Goal: Task Accomplishment & Management: Contribute content

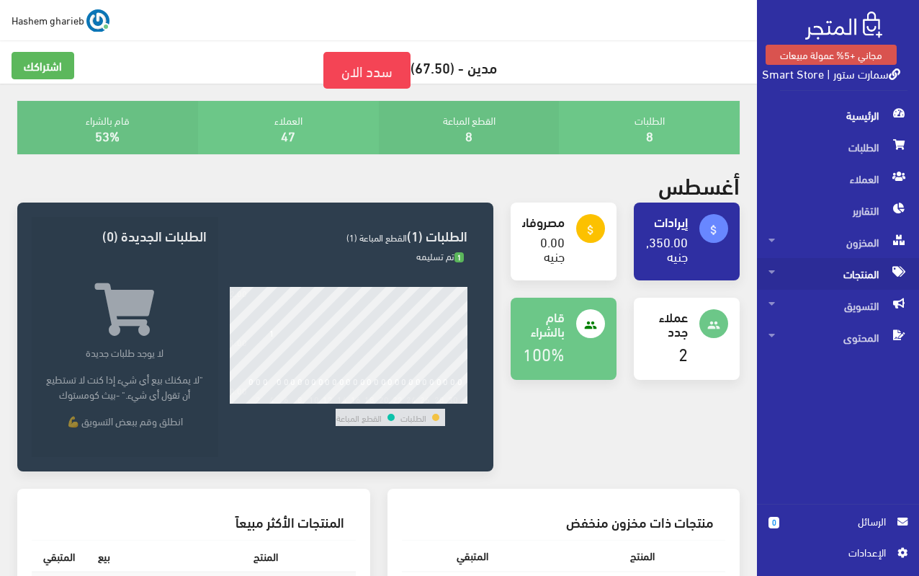
click at [843, 272] on span "المنتجات" at bounding box center [838, 274] width 139 height 32
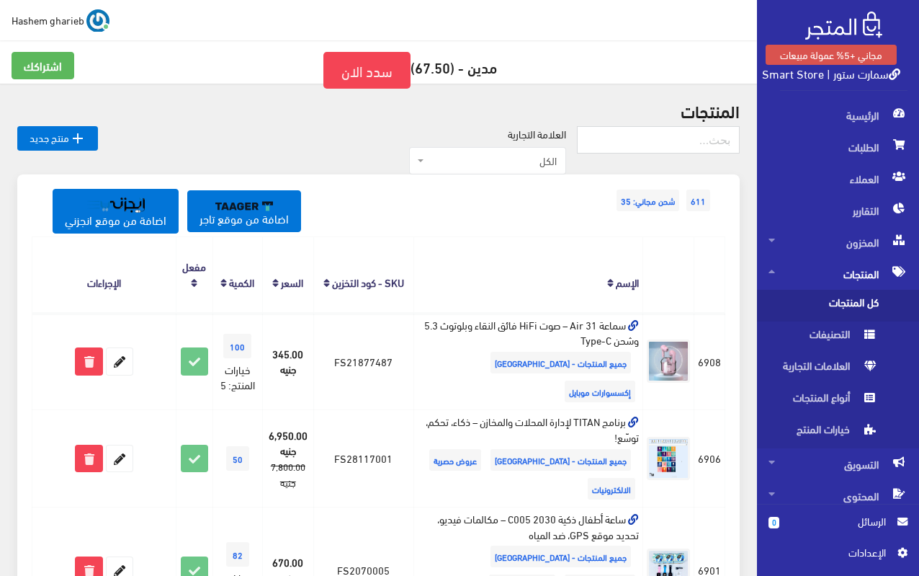
click at [844, 303] on span "كل المنتجات" at bounding box center [824, 306] width 110 height 32
click at [858, 107] on span "الرئيسية" at bounding box center [838, 115] width 139 height 32
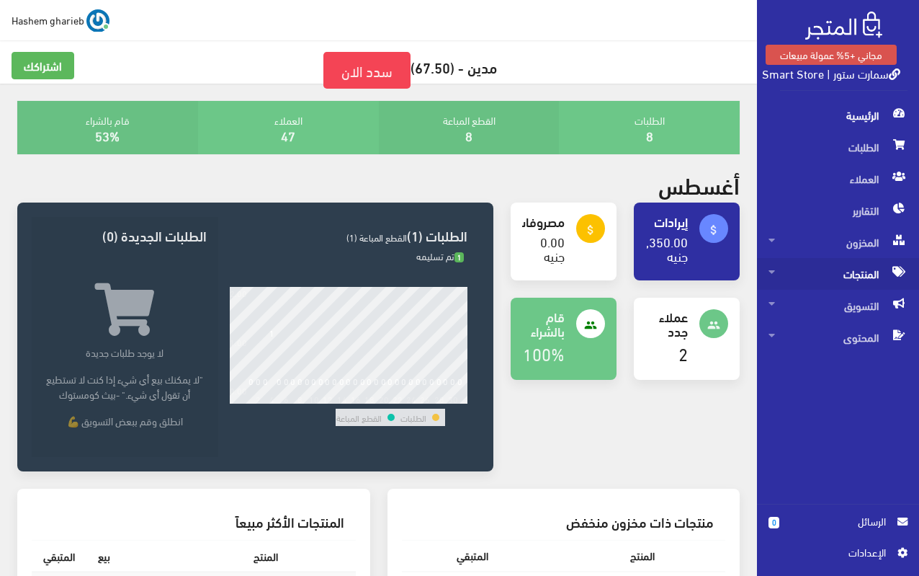
click at [852, 277] on span "المنتجات" at bounding box center [838, 274] width 139 height 32
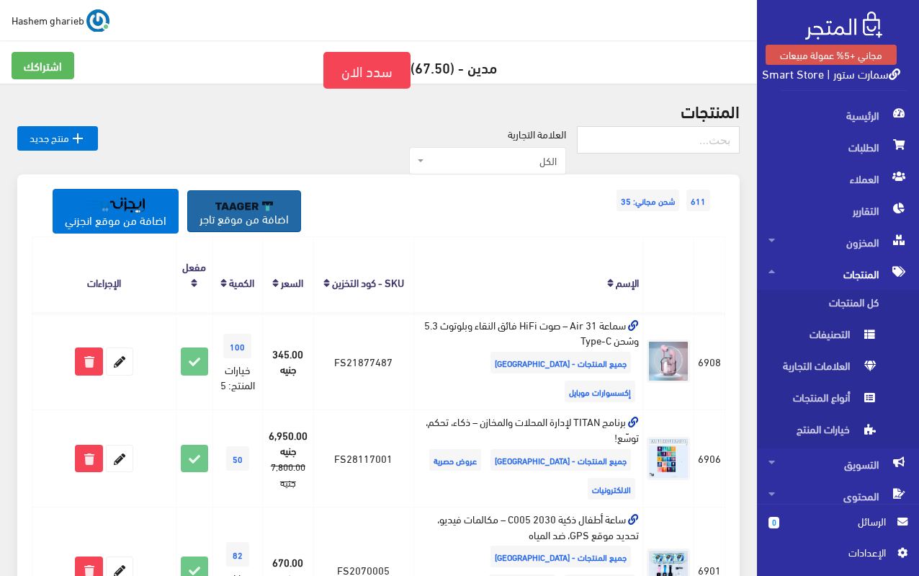
click at [249, 217] on link "اضافة من موقع تاجر" at bounding box center [244, 211] width 114 height 42
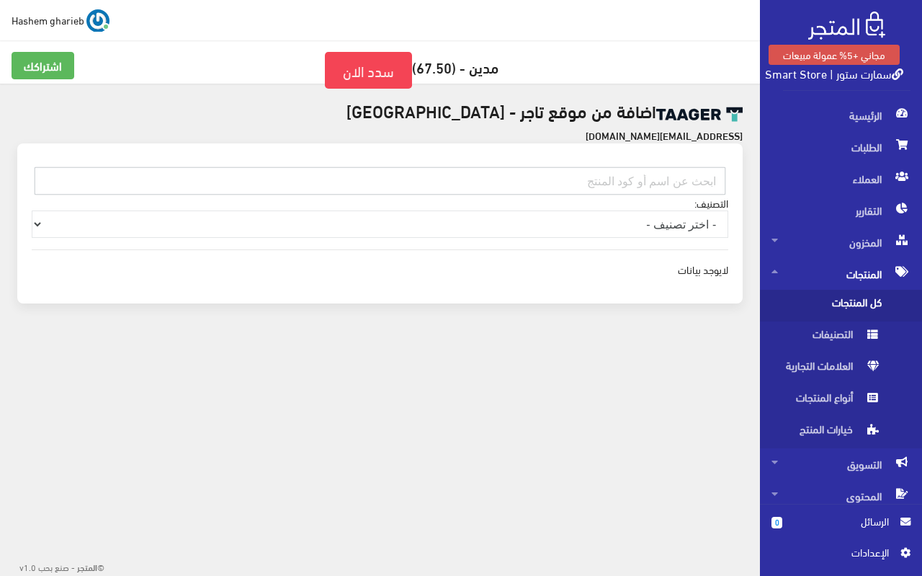
click at [614, 174] on input "text" at bounding box center [380, 180] width 691 height 27
paste input "EG010403XL0000"
type input "EG010403XL0000"
drag, startPoint x: 611, startPoint y: 184, endPoint x: 736, endPoint y: 179, distance: 125.5
click at [736, 179] on div "EG010403XL0000" at bounding box center [380, 180] width 714 height 29
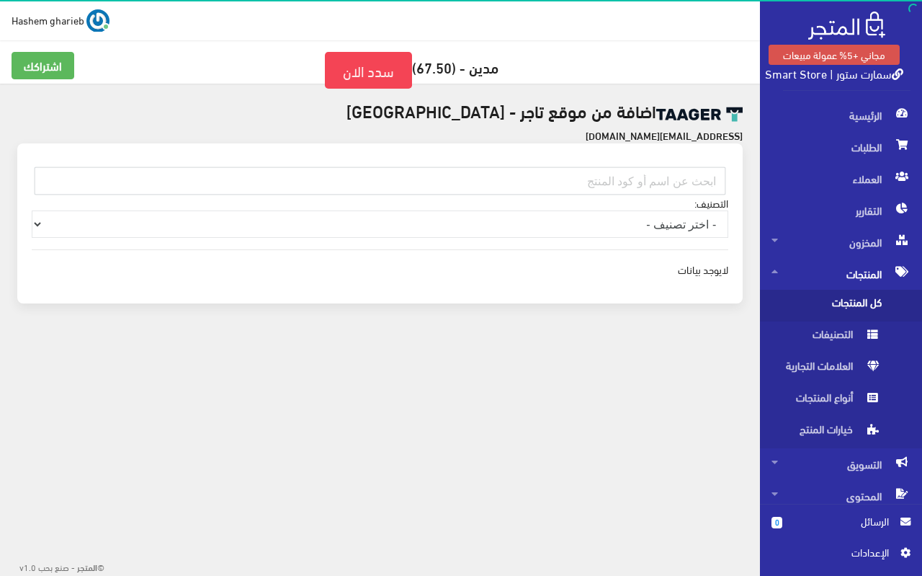
click at [853, 300] on span "كل المنتجات" at bounding box center [827, 306] width 110 height 32
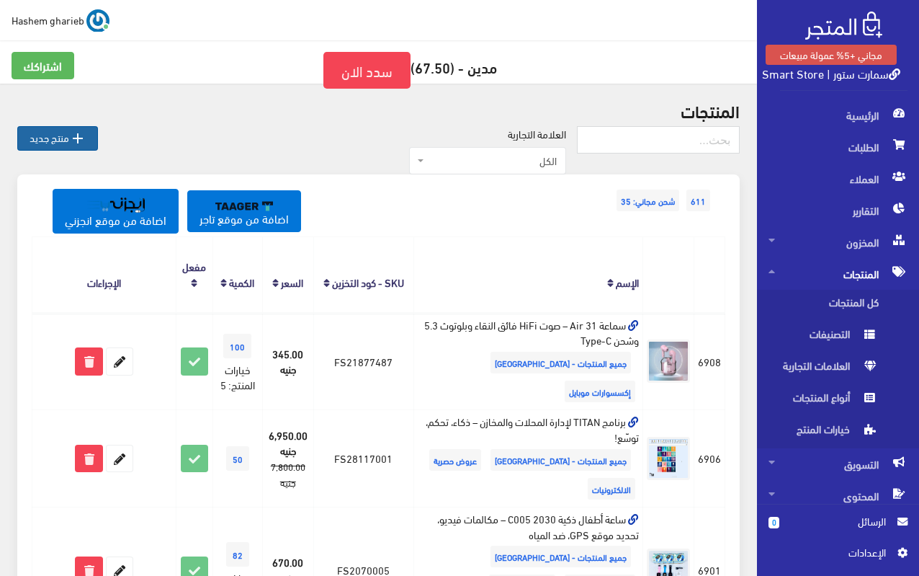
click at [59, 132] on link " منتج جديد" at bounding box center [57, 138] width 81 height 24
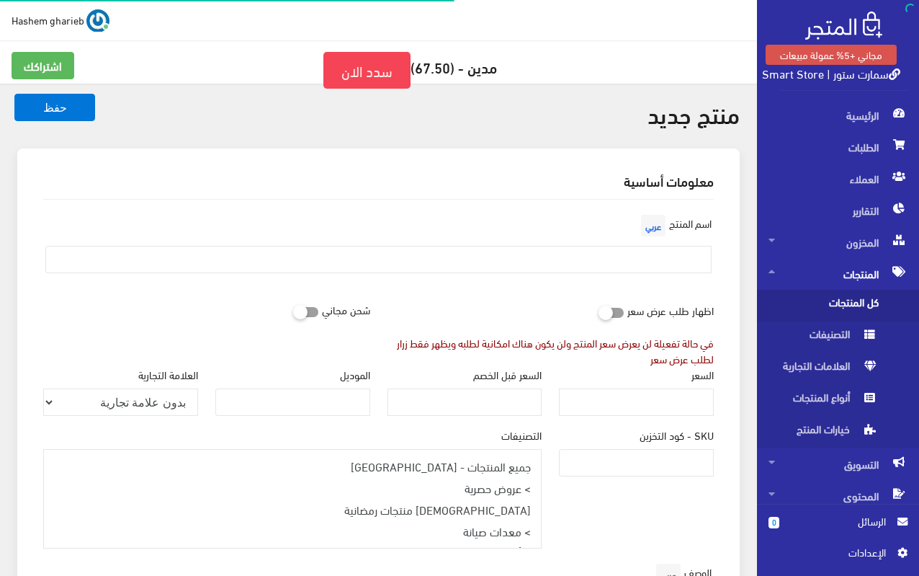
select select
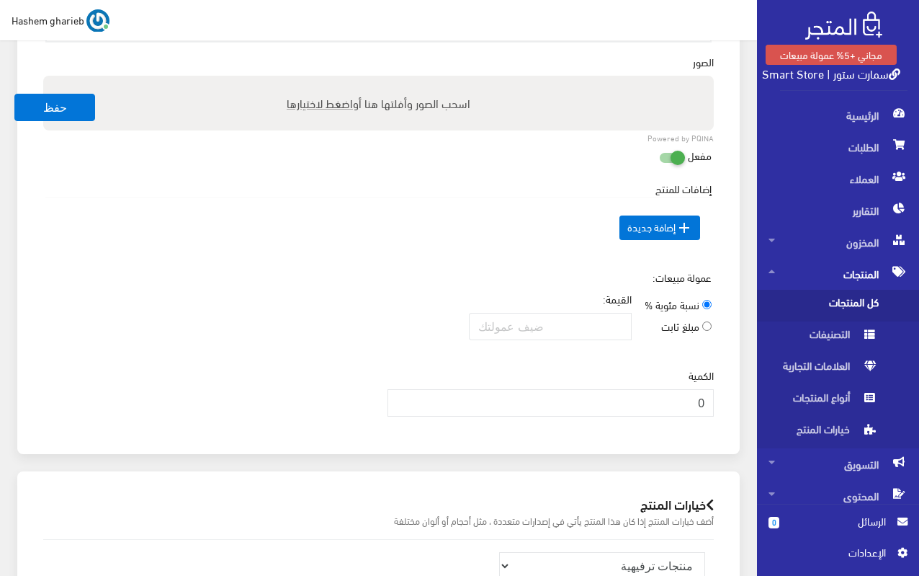
scroll to position [360, 0]
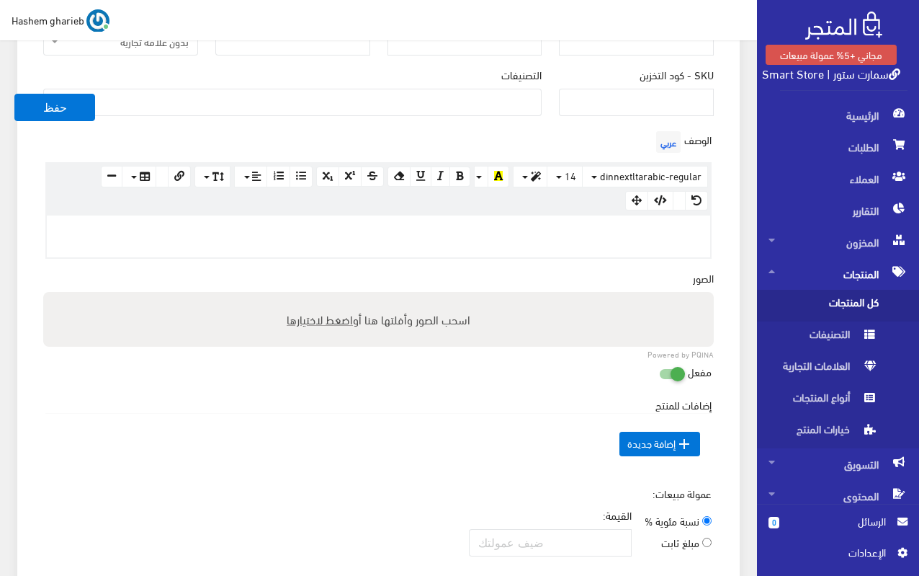
click at [617, 246] on div at bounding box center [379, 236] width 664 height 42
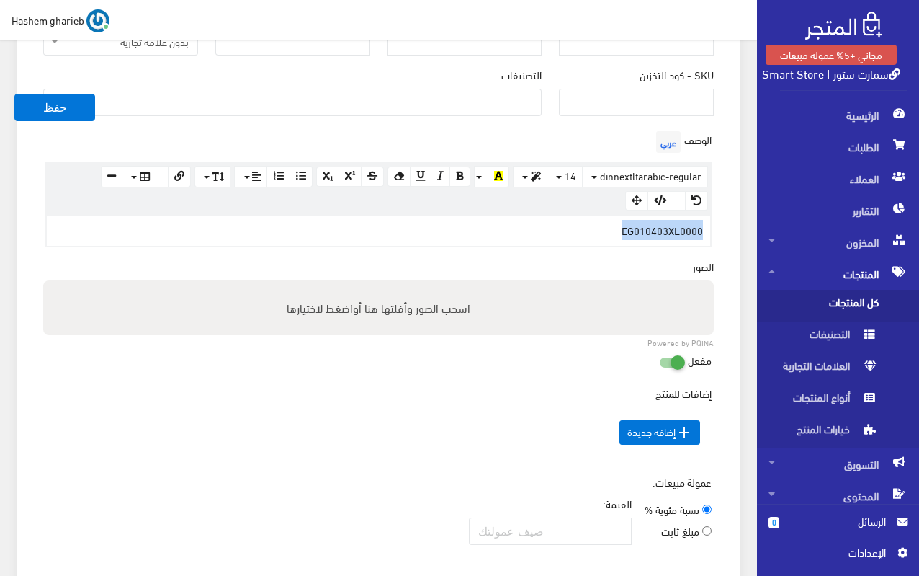
drag, startPoint x: 608, startPoint y: 222, endPoint x: 728, endPoint y: 224, distance: 120.3
click at [728, 224] on div "معلومات أساسية اسم المنتج عربي اظهار طلب عرض سعر في حالة تفعيلة لن يعرض سعر الم…" at bounding box center [378, 223] width 723 height 870
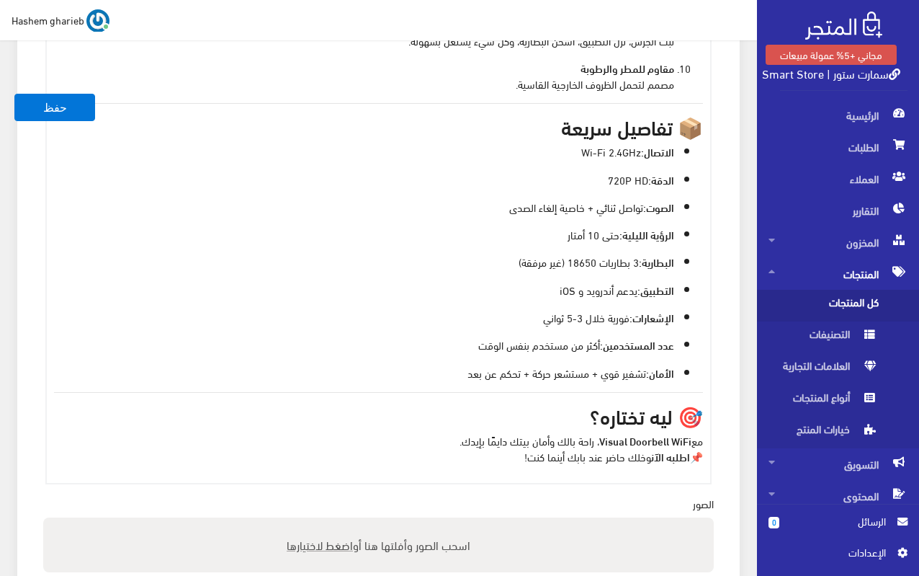
scroll to position [1222, 0]
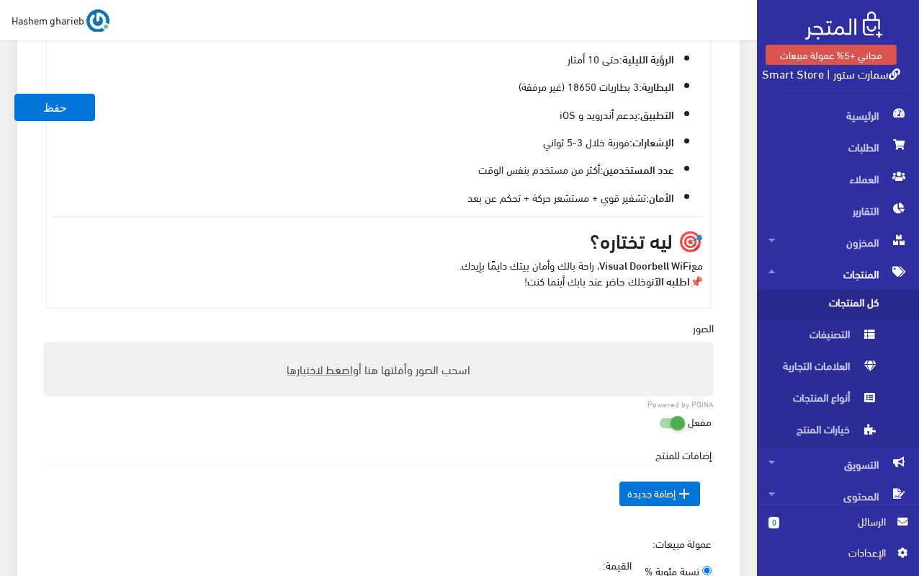
click at [318, 364] on span "اضغط لاختيارها" at bounding box center [320, 368] width 66 height 21
click at [318, 346] on input "اسحب الصور وأفلتها هنا أو اضغط لاختيارها" at bounding box center [378, 344] width 671 height 4
type input "C:\fakepath\smart-doorbell-camera-with-wifi-connection.jpg"
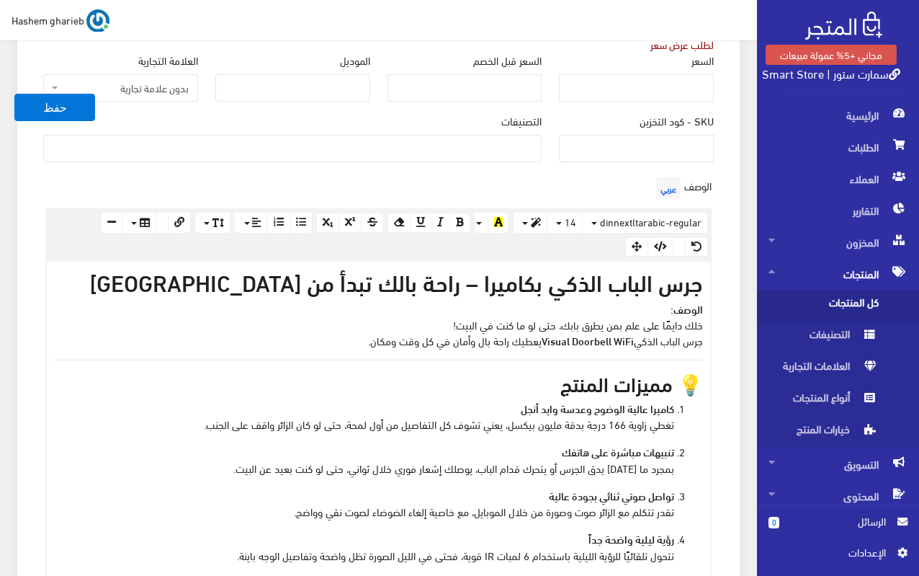
scroll to position [285, 0]
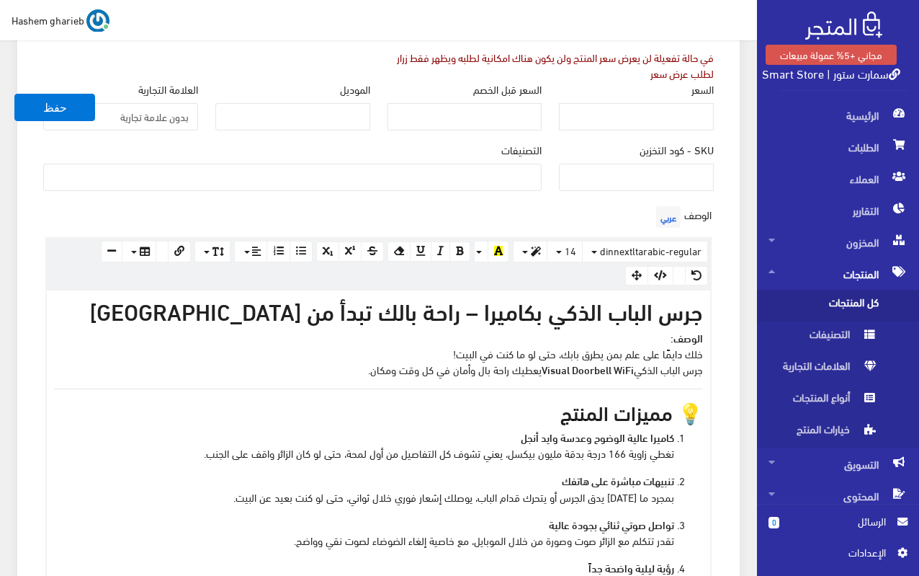
click at [499, 173] on ul at bounding box center [292, 175] width 497 height 23
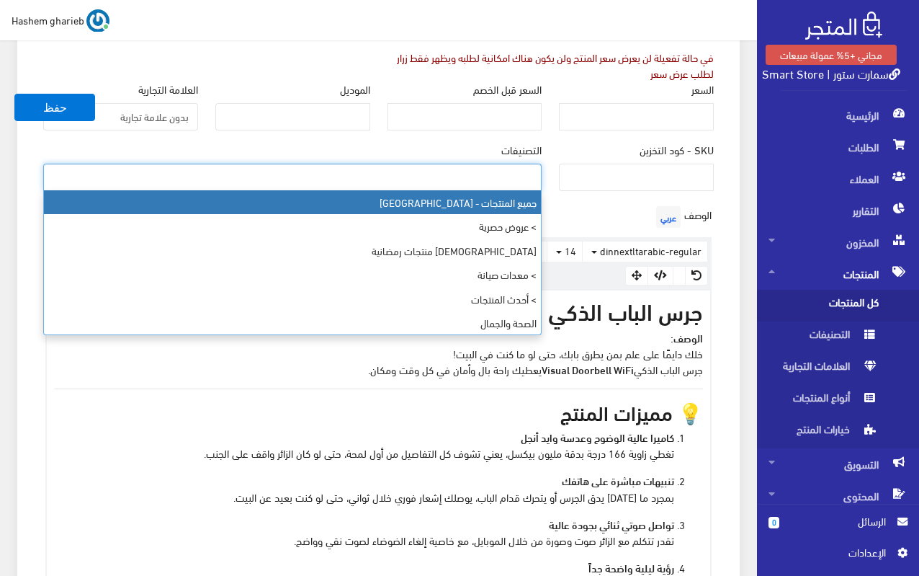
select select "403"
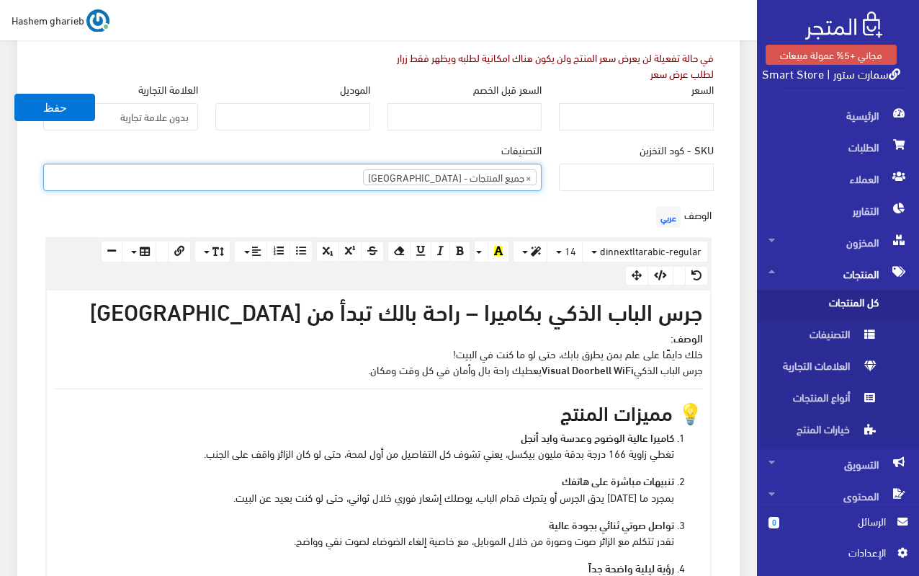
click at [383, 174] on ul "× جميع المنتجات - مصر" at bounding box center [292, 175] width 497 height 23
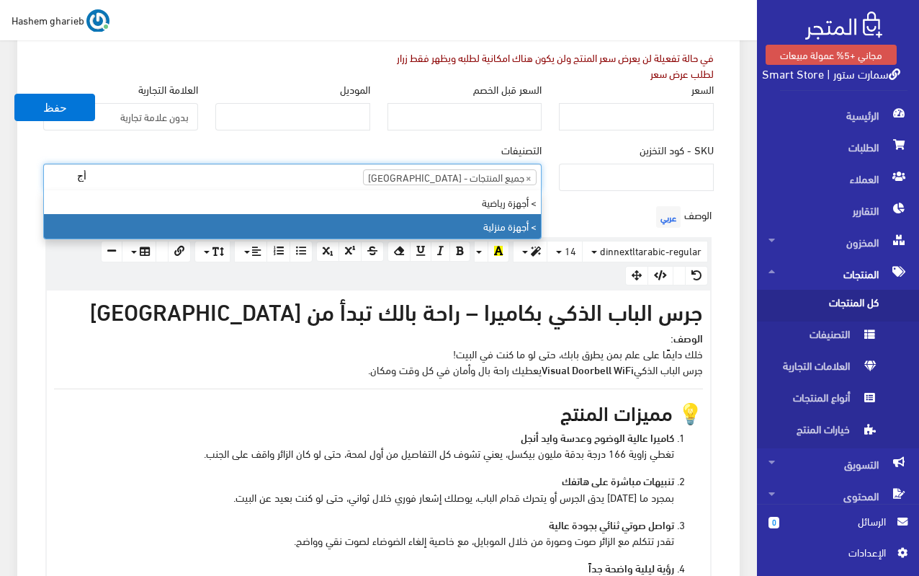
type input "أج"
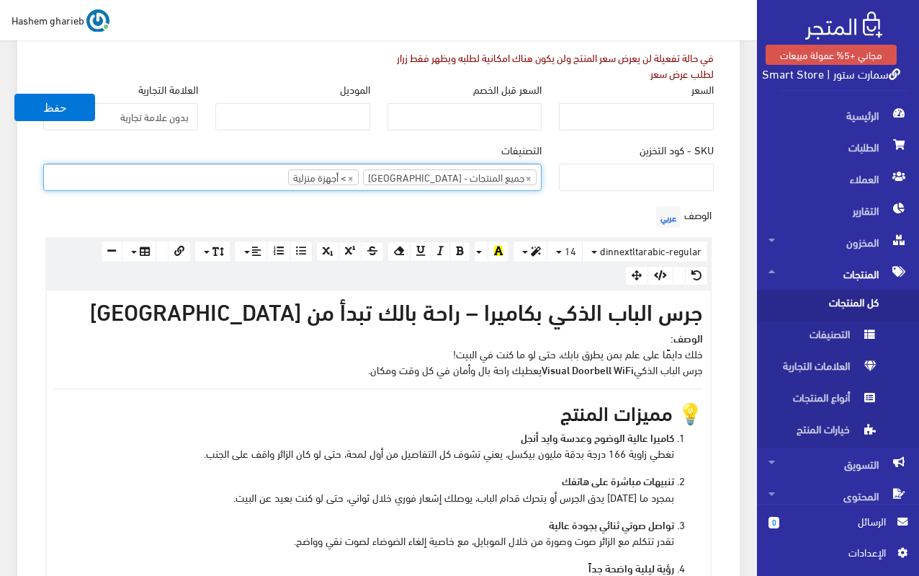
type input "إ"
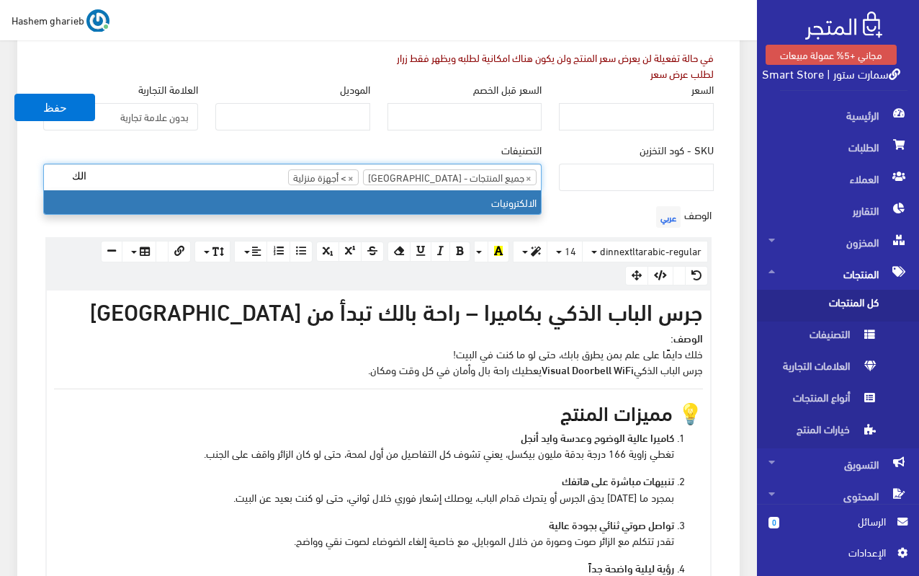
type input "الك"
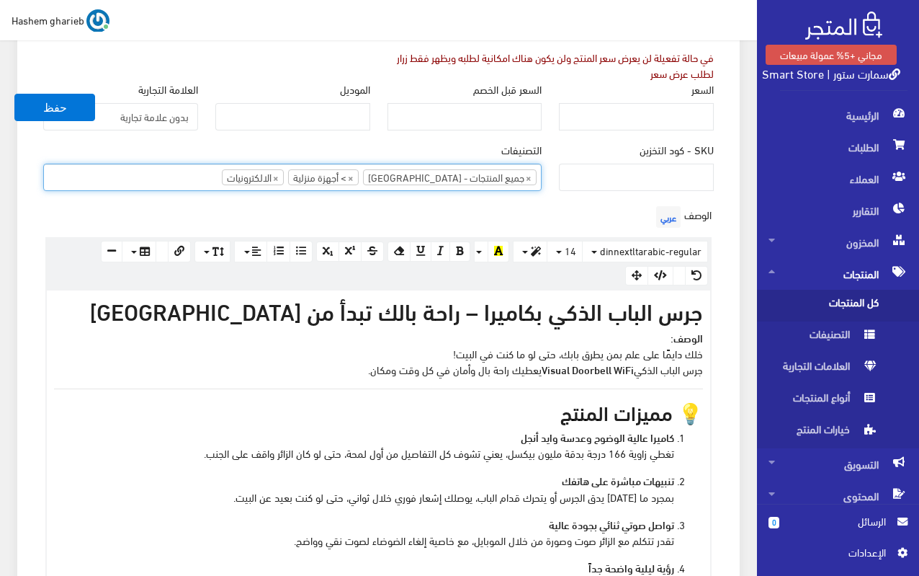
click at [206, 178] on ul "× جميع المنتجات - مصر × > أجهزة منزلية × الالكترونيات" at bounding box center [292, 175] width 497 height 23
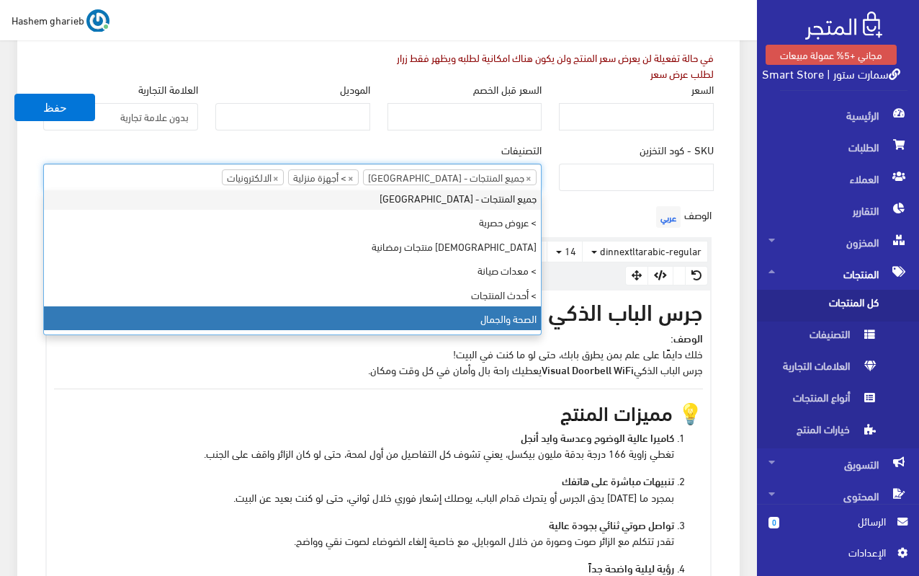
scroll to position [1, 0]
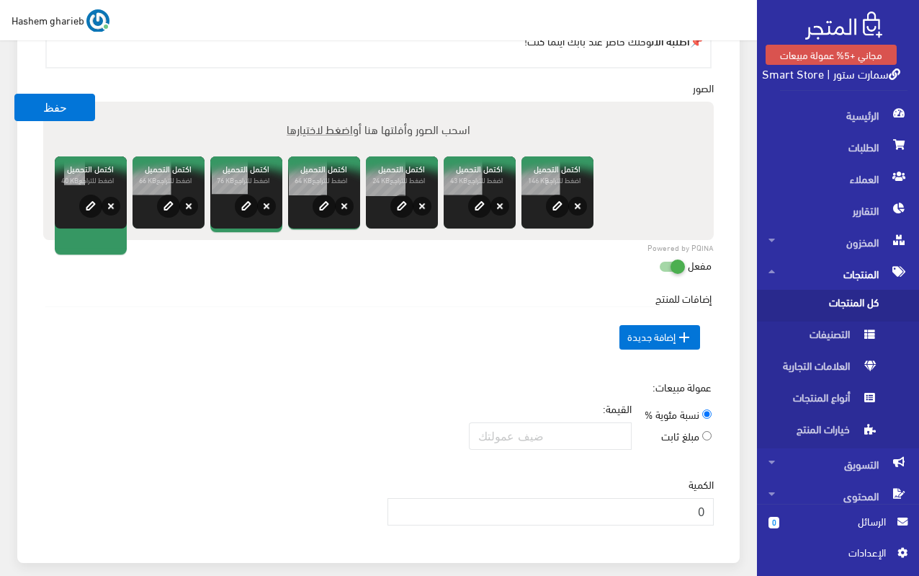
scroll to position [1894, 0]
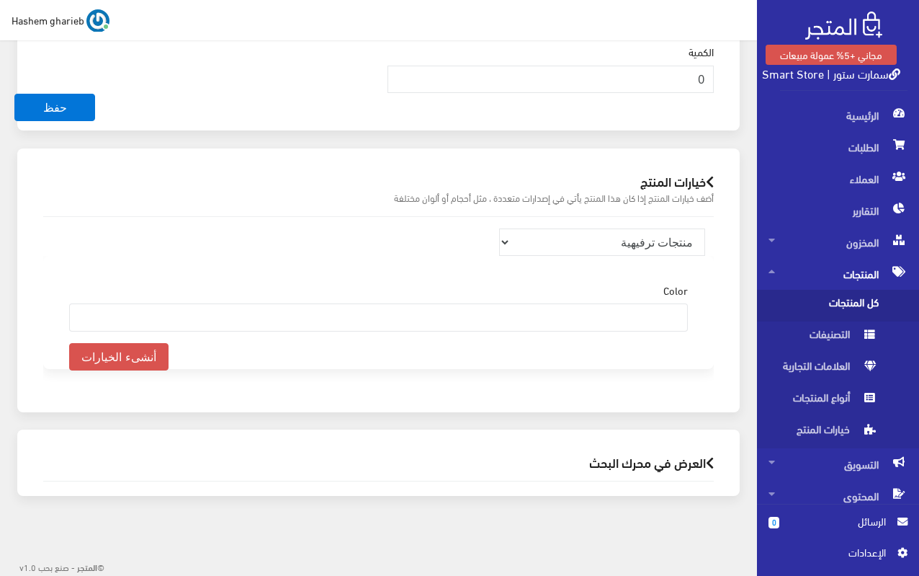
click at [641, 466] on h2 "العرض في محرك البحث" at bounding box center [378, 462] width 671 height 14
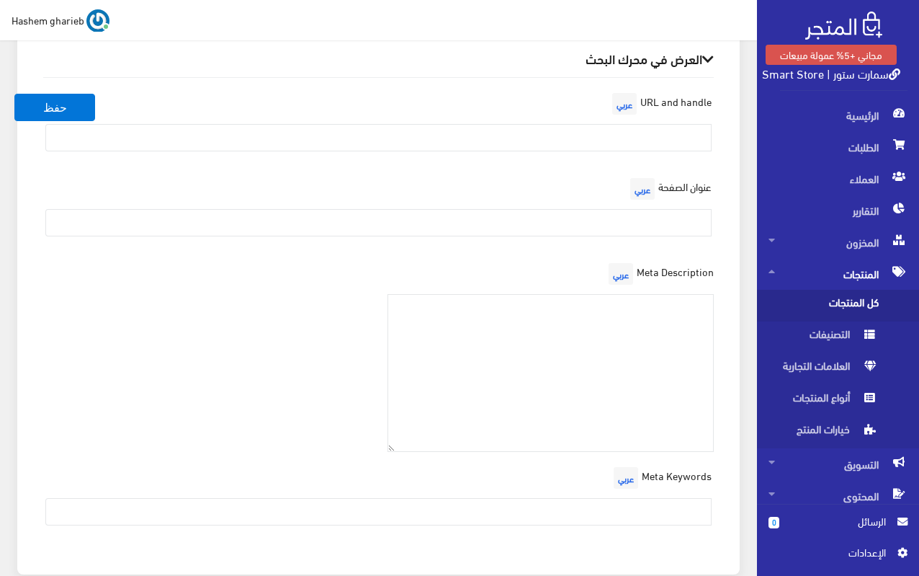
scroll to position [2376, 0]
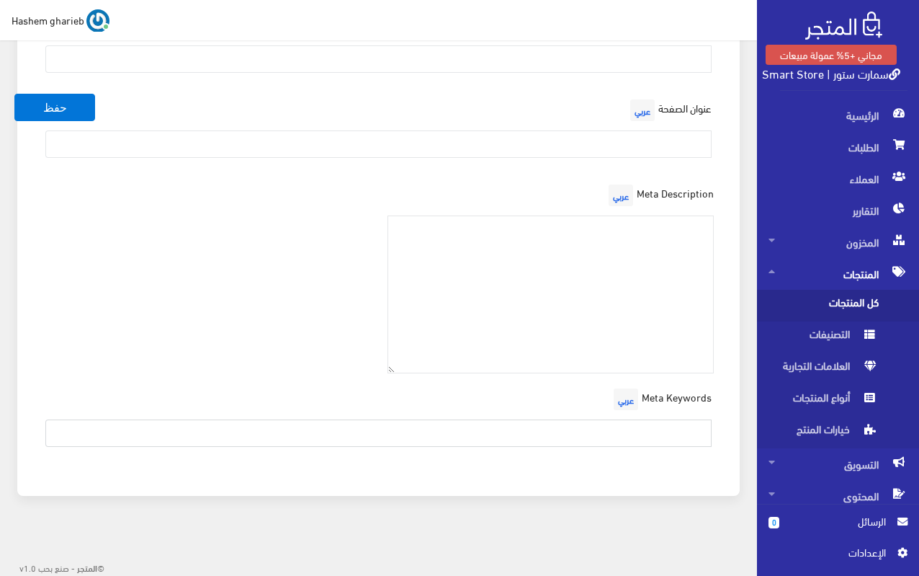
click at [571, 427] on input "text" at bounding box center [378, 432] width 666 height 27
paste input "جرس ذكي, جرس بكاميرا, Wi-Fi doorbell, جرس واي فاي, كاميرا باب, مراقبة باب, smar…"
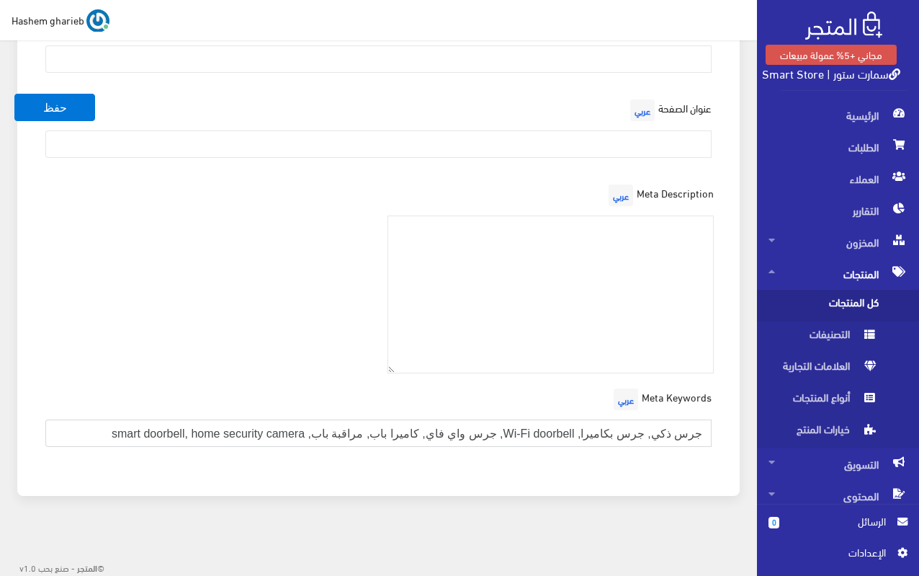
type input "جرس ذكي, جرس بكاميرا, Wi-Fi doorbell, جرس واي فاي, كاميرا باب, مراقبة باب, smar…"
click at [408, 411] on div "Meta Keywords عربي جرس ذكي, جرس بكاميرا, Wi-Fi doorbell, جرس واي فاي, كاميرا با…" at bounding box center [379, 421] width 688 height 73
click at [401, 423] on input "جرس ذكي, جرس بكاميرا, Wi-Fi doorbell, جرس واي فاي, كاميرا باب, مراقبة باب, smar…" at bounding box center [378, 432] width 666 height 27
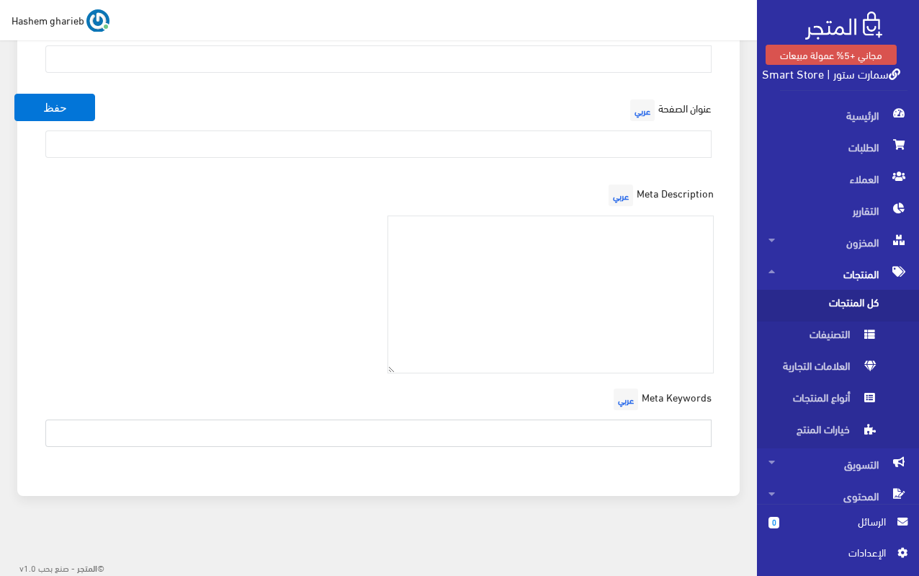
paste input "جرس الباب الذكي, جرس بكاميرا, جرس واي فاي, doorbell camera, smart doorbell wifi…"
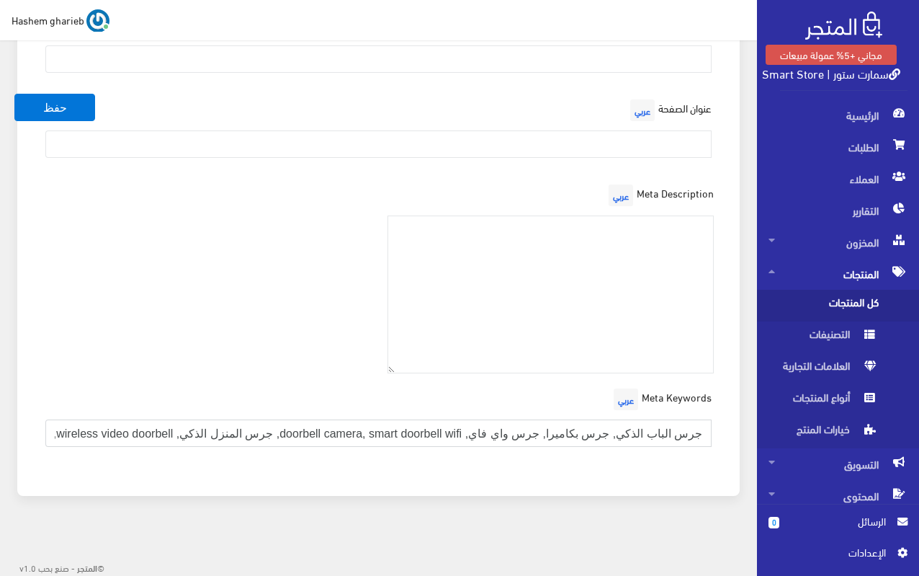
scroll to position [0, -236]
type input "جرس الباب الذكي, جرس بكاميرا, جرس واي فاي, doorbell camera, smart doorbell wifi…"
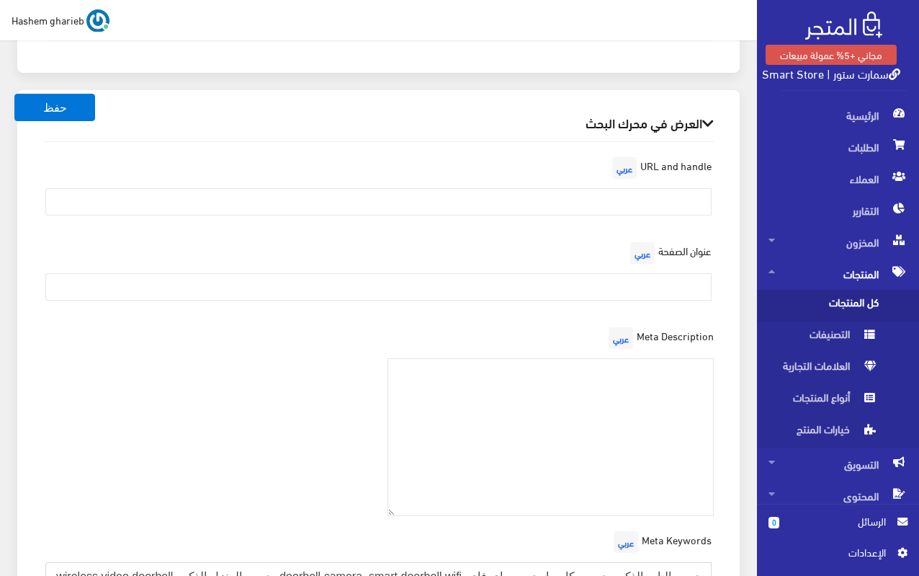
scroll to position [2232, 0]
click at [641, 199] on input "text" at bounding box center [378, 202] width 666 height 27
paste input "visual-doorbell-wifi-camera"
type input "visual-doorbell-wifi-camera"
click at [612, 287] on input "text" at bounding box center [378, 288] width 666 height 27
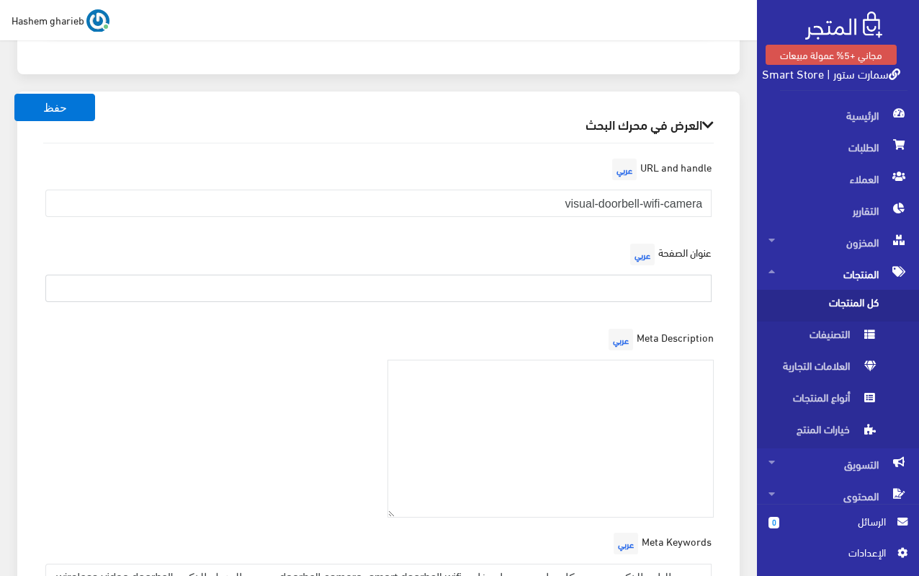
paste input "جرس الباب الذكي بكاميرا | Visual Doorbell WiFi – أمان وراحة بالك في كل وقت"
drag, startPoint x: 476, startPoint y: 285, endPoint x: 724, endPoint y: 272, distance: 248.9
click at [724, 272] on div "URL and handle عربي visual-doorbell-wifi-camera عنوان الصفحة عربي جرس الباب الذ…" at bounding box center [379, 384] width 694 height 482
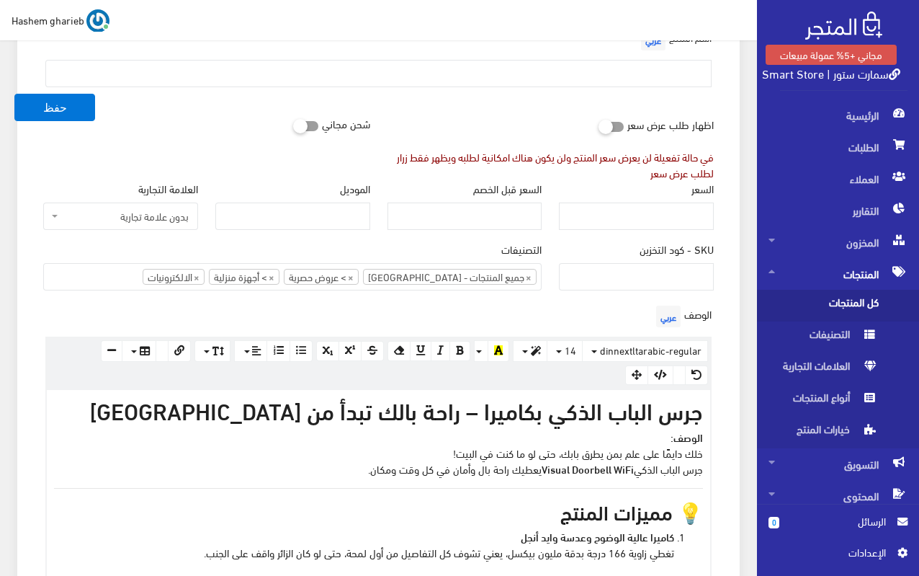
scroll to position [71, 0]
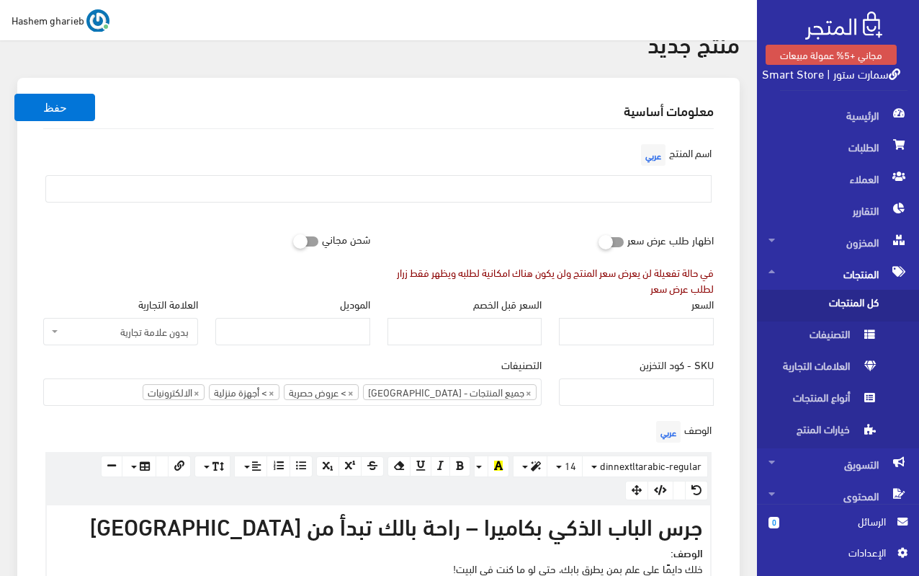
type input "جرس الباب الذكي بكاميرا | Visual Doorbell WiFi – أمان وراحة بالك في كل وقت"
click at [674, 178] on input "text" at bounding box center [378, 188] width 666 height 27
paste input "جرس الباب الذكي بكاميرا | Visual Doorbell WiFi"
type input "جرس الباب الذكي بكاميرا | Visual Doorbell WiFi"
click at [293, 241] on icon at bounding box center [293, 240] width 0 height 13
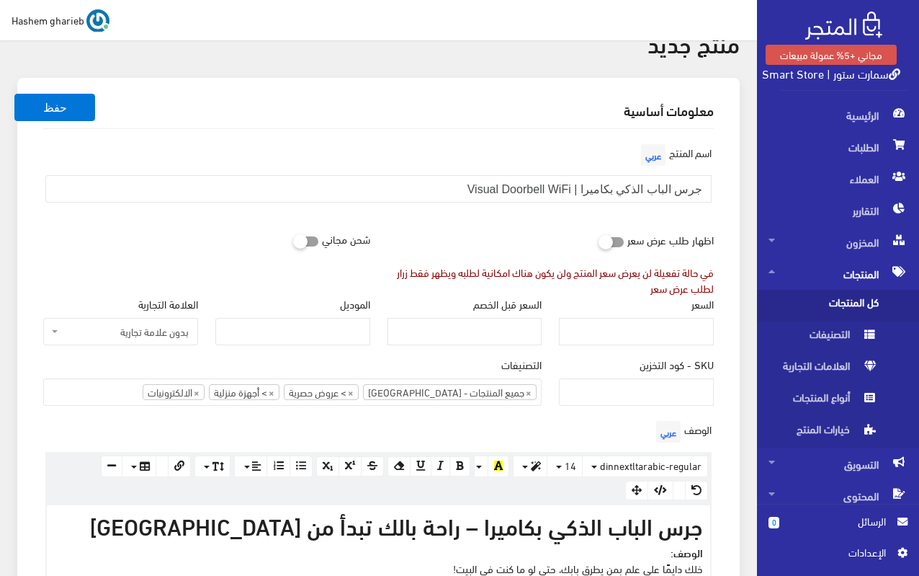
click at [293, 241] on input "checkbox" at bounding box center [280, 238] width 26 height 14
checkbox input "true"
click at [675, 331] on input "السعر" at bounding box center [636, 331] width 155 height 27
type input "1649"
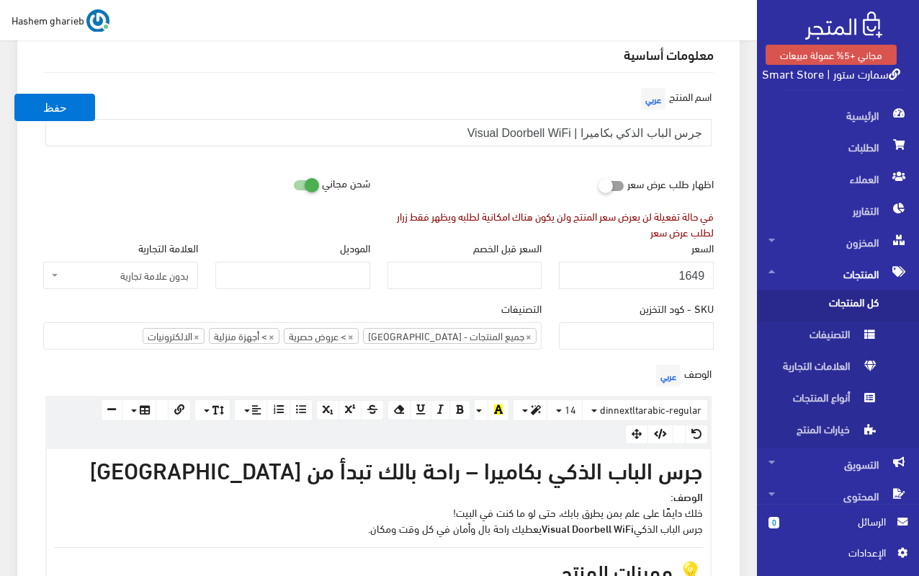
scroll to position [143, 0]
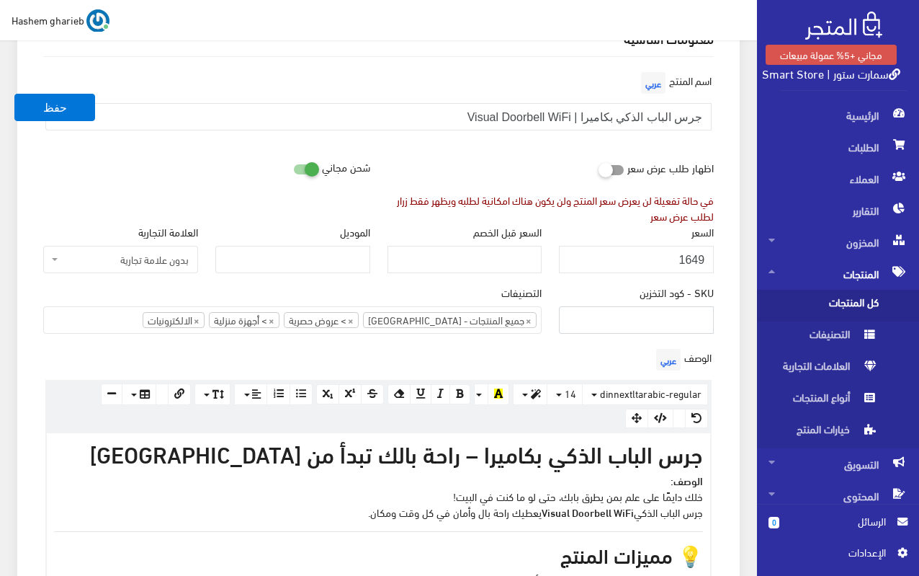
click at [673, 323] on input "SKU - كود التخزين" at bounding box center [636, 319] width 155 height 27
type input "TA5887412000"
click at [721, 261] on div "السعر 1649" at bounding box center [636, 254] width 172 height 61
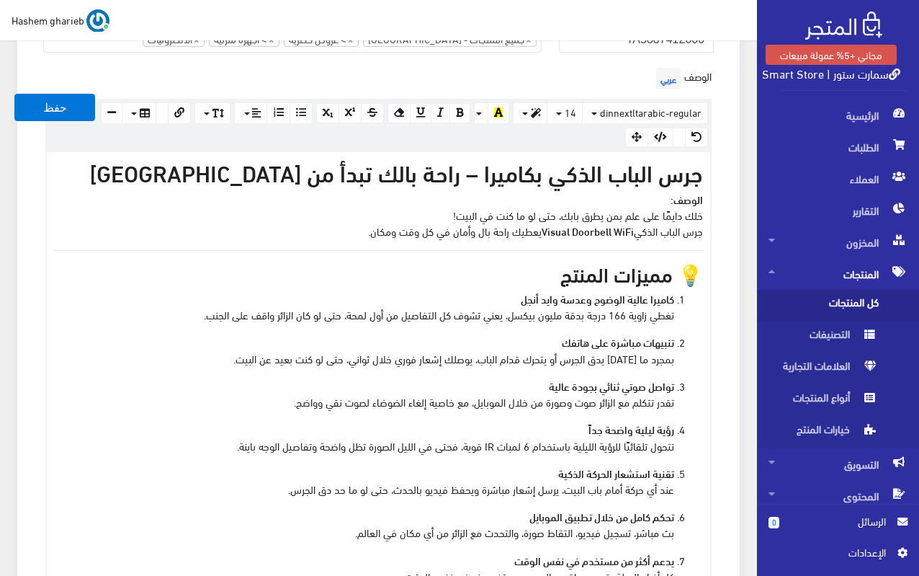
scroll to position [359, 0]
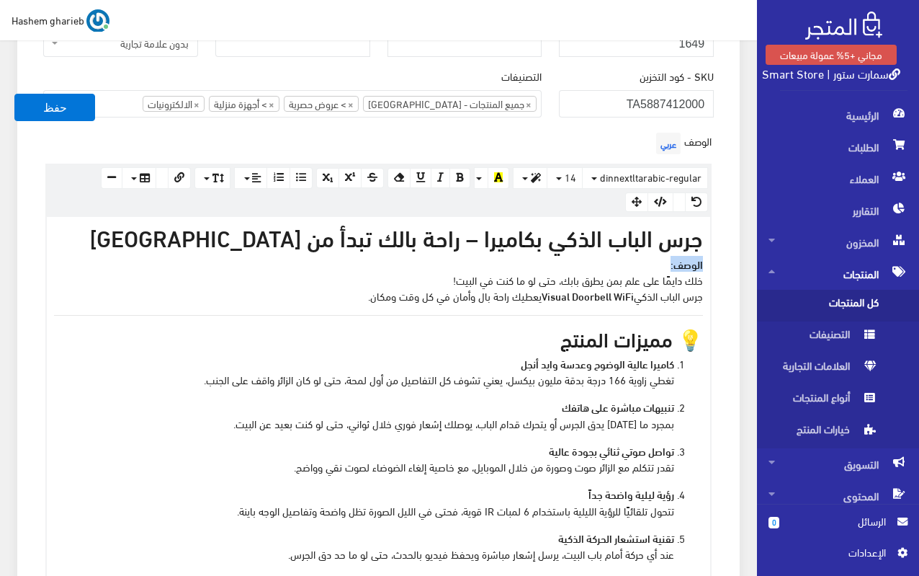
drag, startPoint x: 653, startPoint y: 261, endPoint x: 717, endPoint y: 260, distance: 63.4
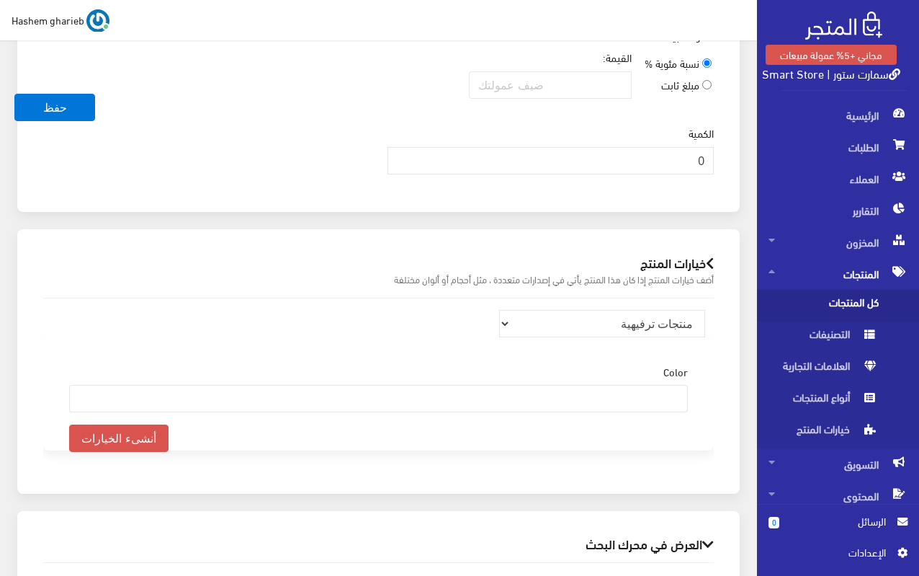
scroll to position [1800, 0]
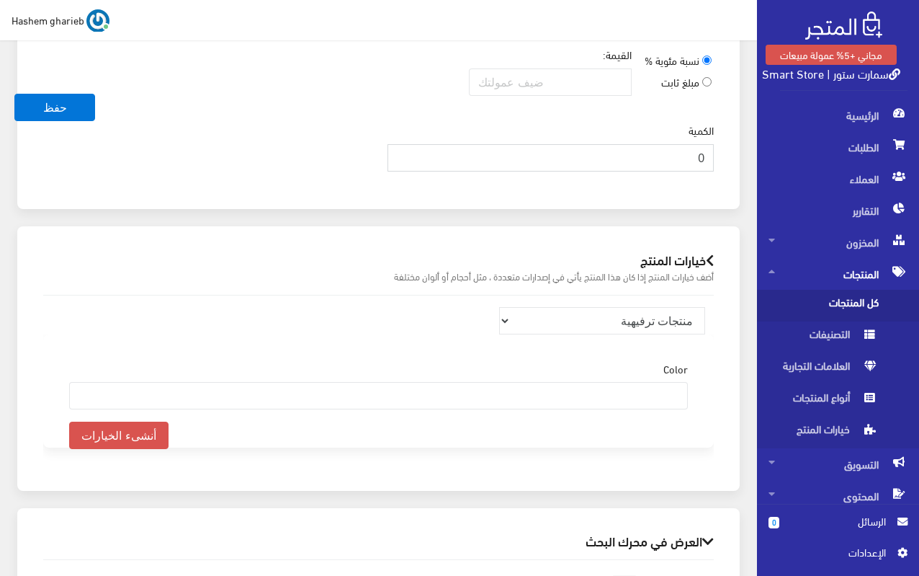
drag, startPoint x: 702, startPoint y: 164, endPoint x: 736, endPoint y: 164, distance: 34.6
type input "45"
click at [643, 324] on select "منتجات ترفيهية الكترونيات اكسسوارات الهواتف الصحة والجمال تحف ومقتنيات موضة وأز…" at bounding box center [602, 320] width 206 height 27
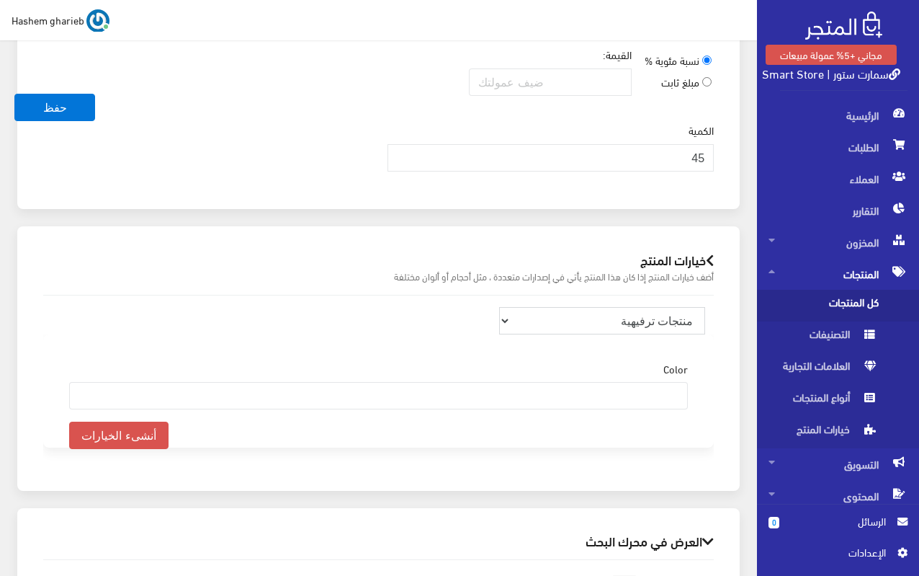
select select "26"
click at [499, 307] on select "منتجات ترفيهية الكترونيات اكسسوارات الهواتف الصحة والجمال تحف ومقتنيات موضة وأز…" at bounding box center [602, 320] width 206 height 27
select select
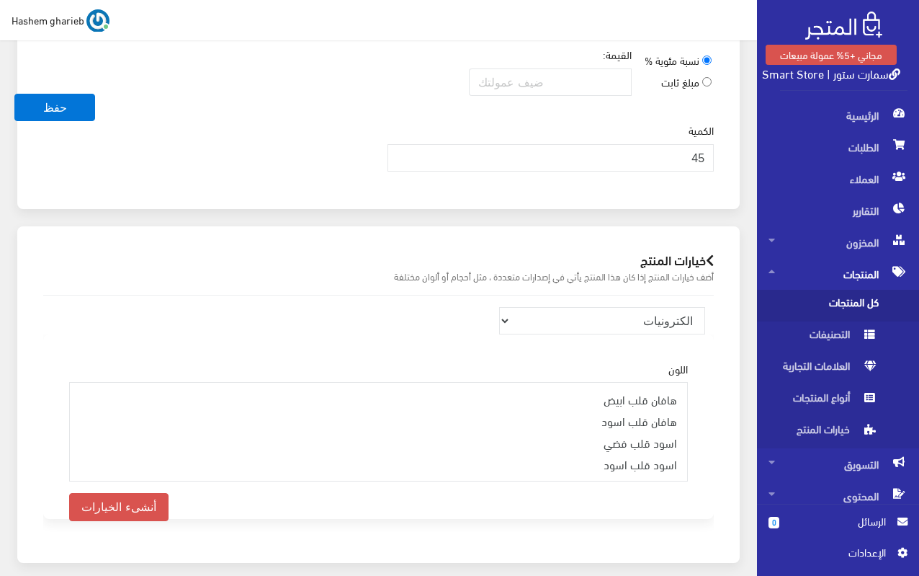
click at [727, 312] on div "خيارات المنتج أضف خيارات المنتج إذا كان هذا المنتج يأتي في إصدارات متعددة ، مثل…" at bounding box center [378, 394] width 723 height 336
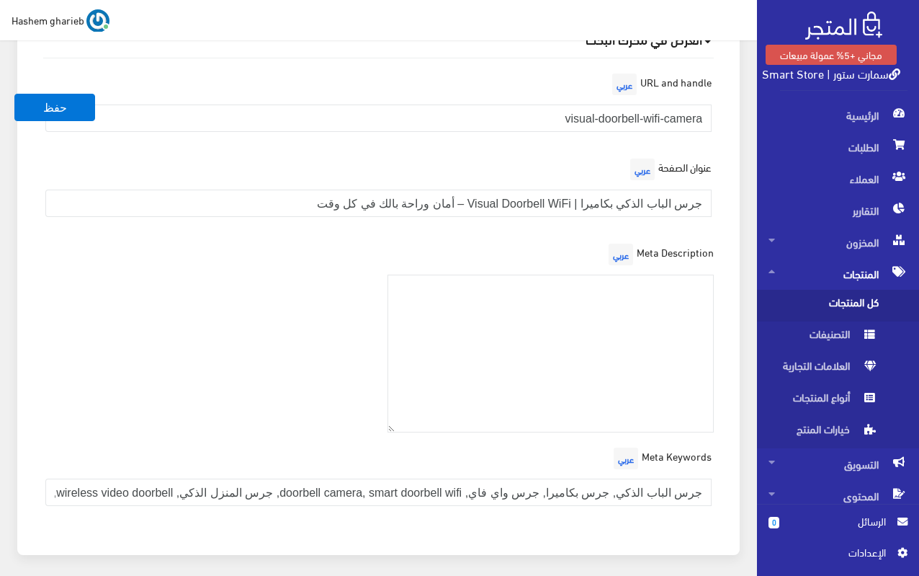
scroll to position [2376, 0]
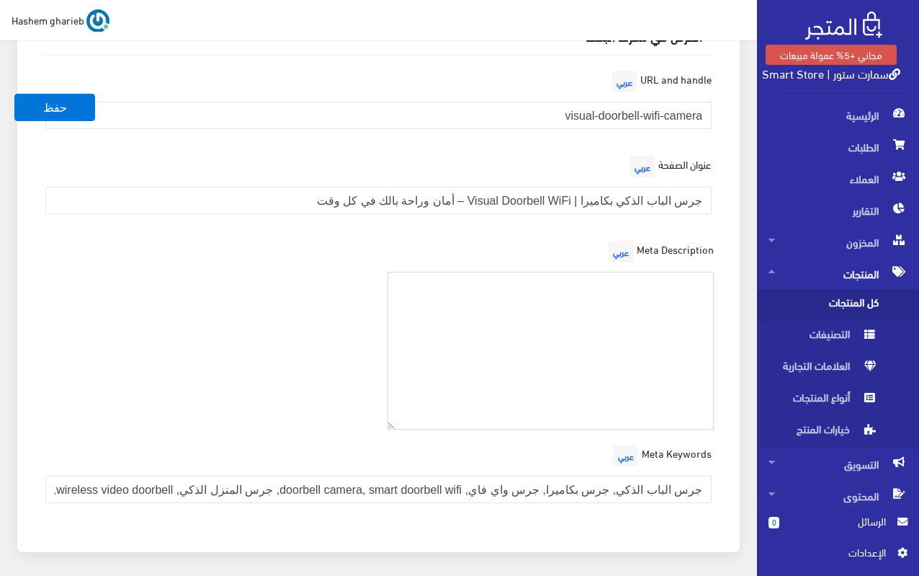
click at [633, 295] on textarea at bounding box center [551, 351] width 327 height 158
paste textarea "اشترِ جرس الباب الذكي بكاميرا عالية الدقة مع تنبيهات فورية، رؤية ليلية، وتحكم ع…"
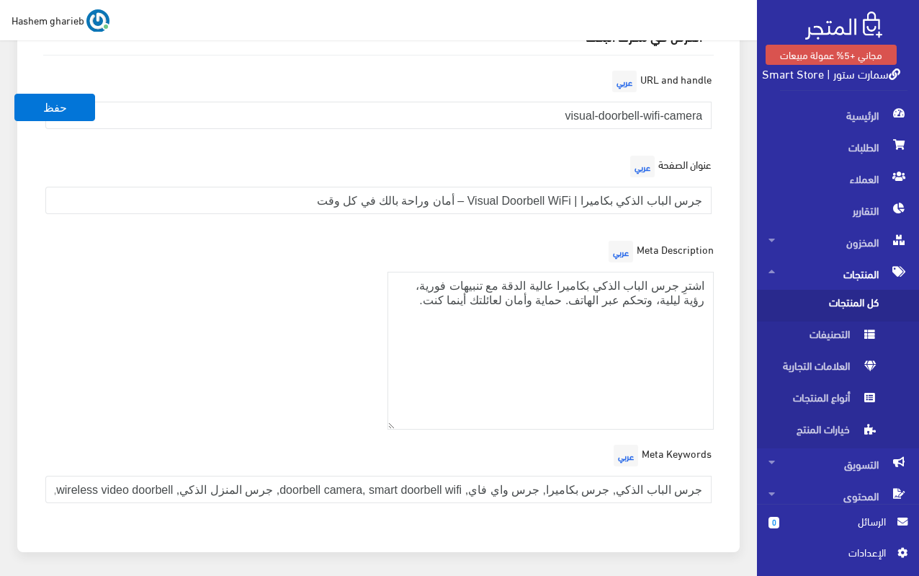
click at [244, 288] on div "Meta Description عربي اشترِ جرس الباب الذكي بكاميرا عالية الدقة مع تنبيهات فوري…" at bounding box center [379, 339] width 688 height 204
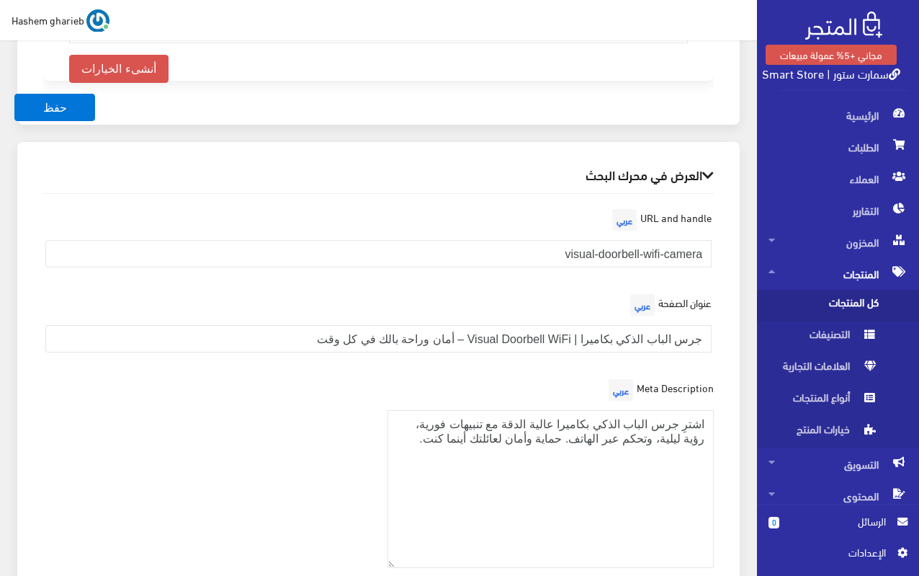
scroll to position [2232, 0]
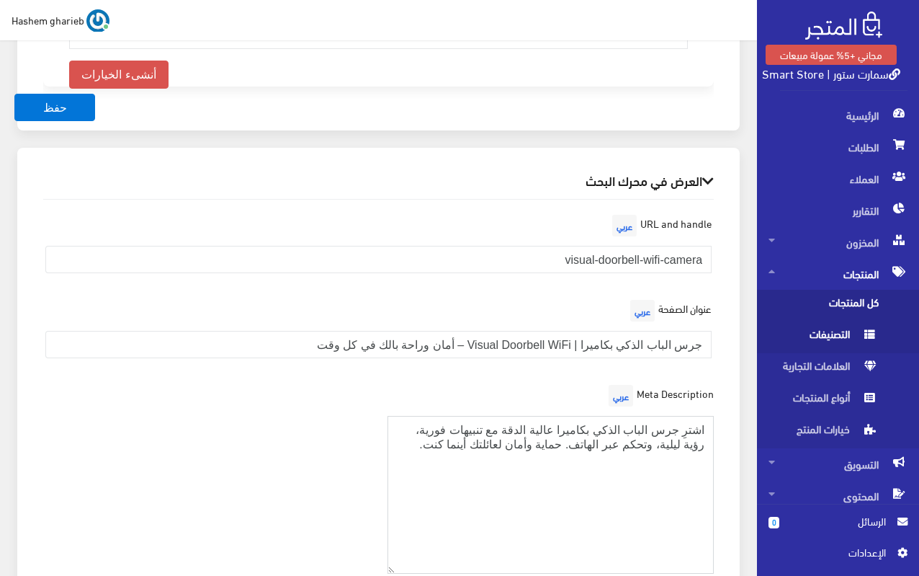
drag, startPoint x: 416, startPoint y: 450, endPoint x: 796, endPoint y: 321, distance: 401.5
paste textarea "الآن السبورة السحرية اللاصقة عالية الجودة لتنظيم مهامك وملاحظاتك. تكتب وتمسح بس…"
drag, startPoint x: 495, startPoint y: 476, endPoint x: 754, endPoint y: 298, distance: 314.6
click at [743, 305] on div "العرض في محرك البحث URL and handle عربي visual-doorbell-wifi-camera عنوان الصفح…" at bounding box center [379, 431] width 740 height 566
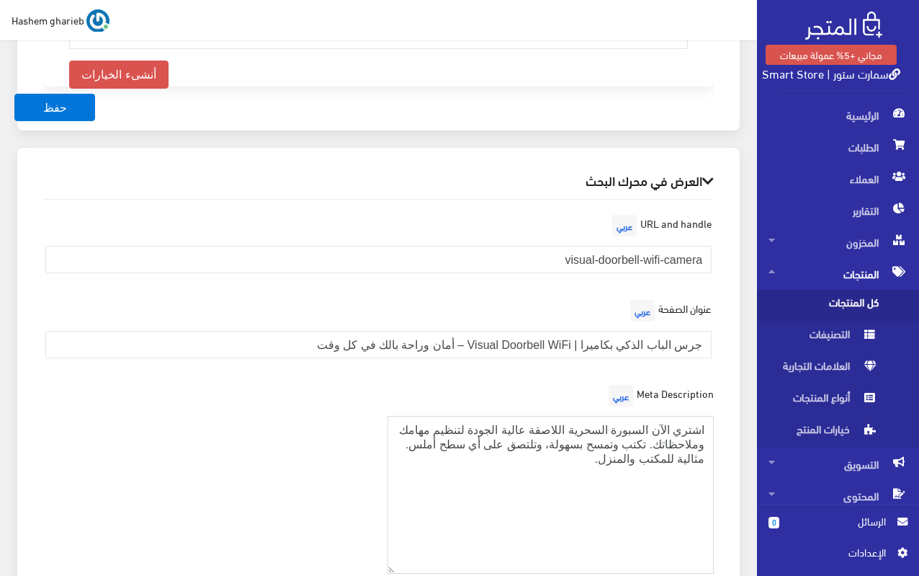
paste textarea "رس باب ذكي بكاميرا عالية الوضوح، رؤية ليلية، تنبيهات فورية، تحكم عن بُعد، ومقاو…"
type textarea "جرس باب ذكي بكاميرا عالية الوضوح، رؤية ليلية، تنبيهات فورية، تحكم عن بُعد، ومقا…"
click at [262, 431] on div "Meta Description عربي جرس باب ذكي بكاميرا عالية الوضوح، رؤية ليلية، تنبيهات فور…" at bounding box center [379, 483] width 688 height 204
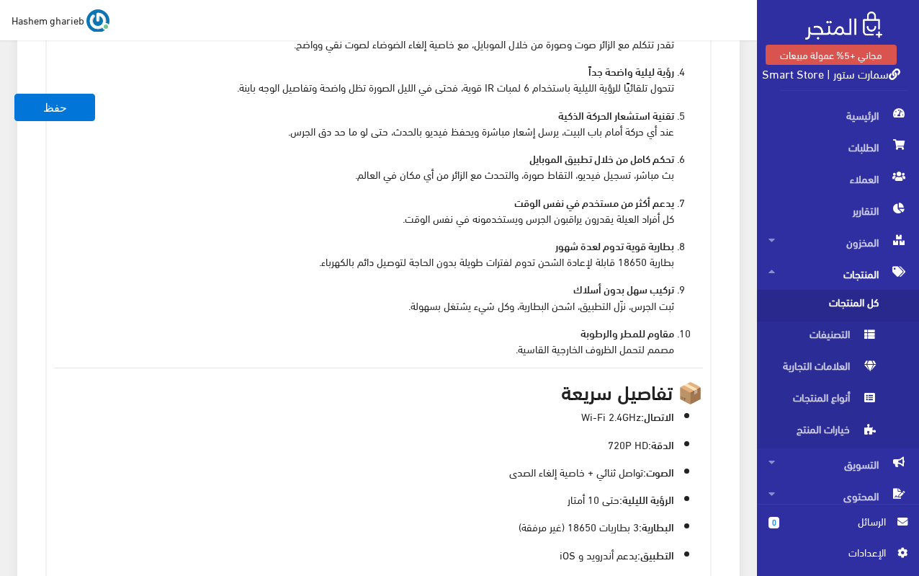
scroll to position [793, 0]
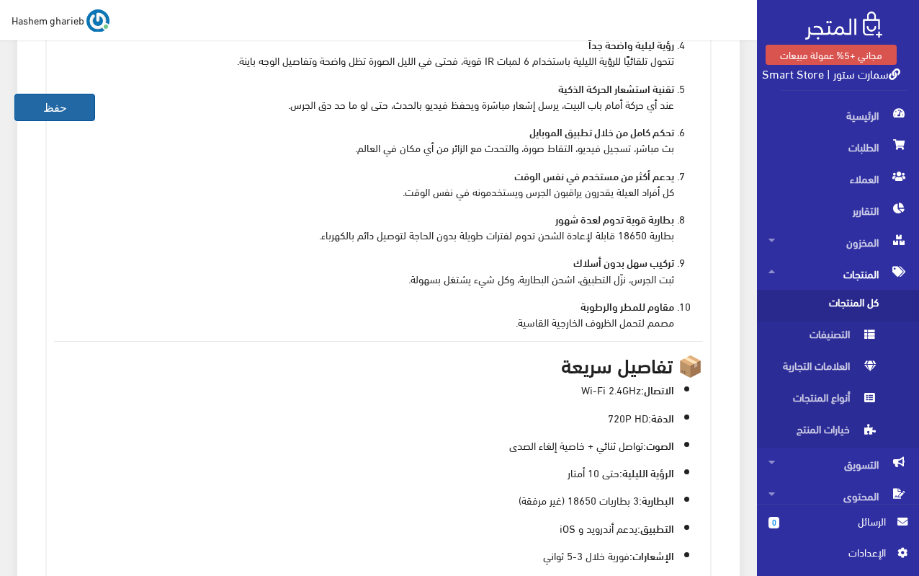
click at [61, 115] on button "حفظ" at bounding box center [54, 107] width 81 height 27
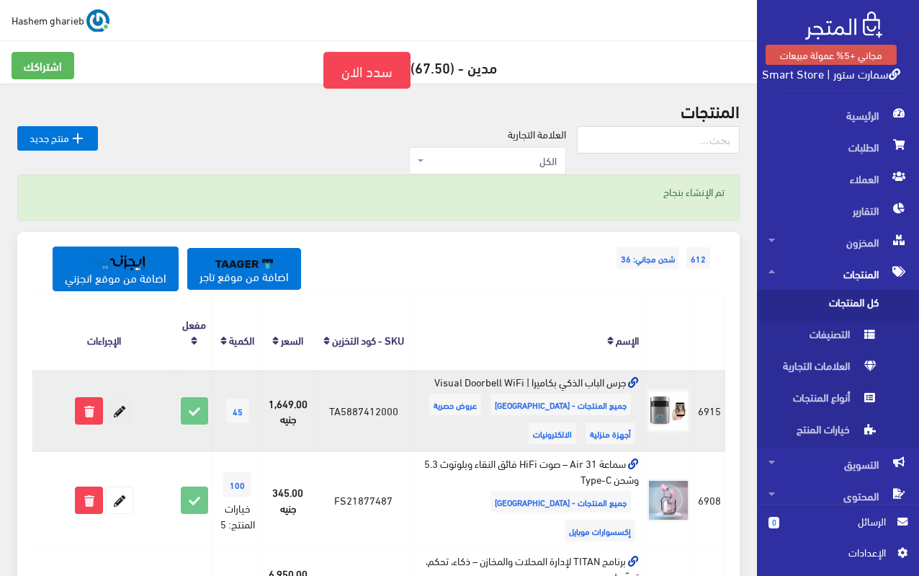
click at [119, 409] on icon at bounding box center [120, 411] width 26 height 26
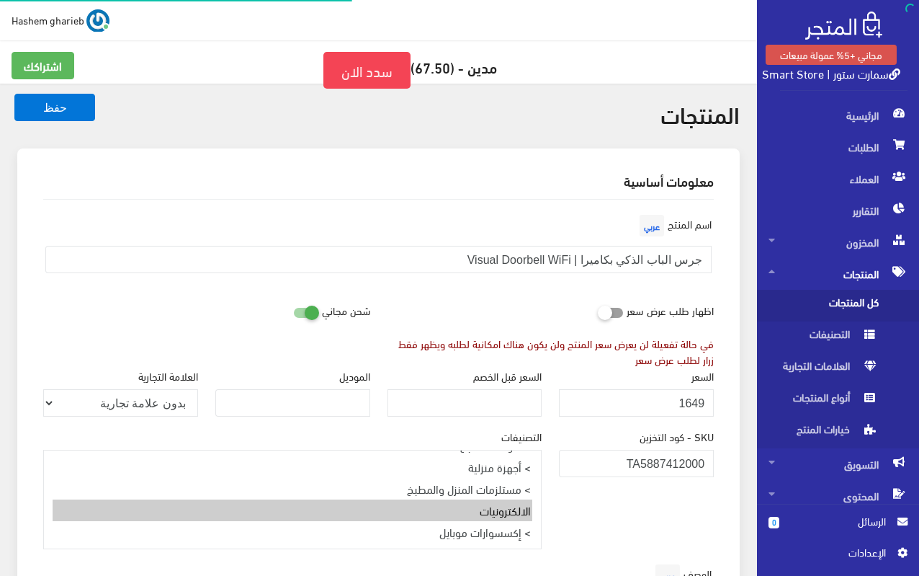
select select
select select "26"
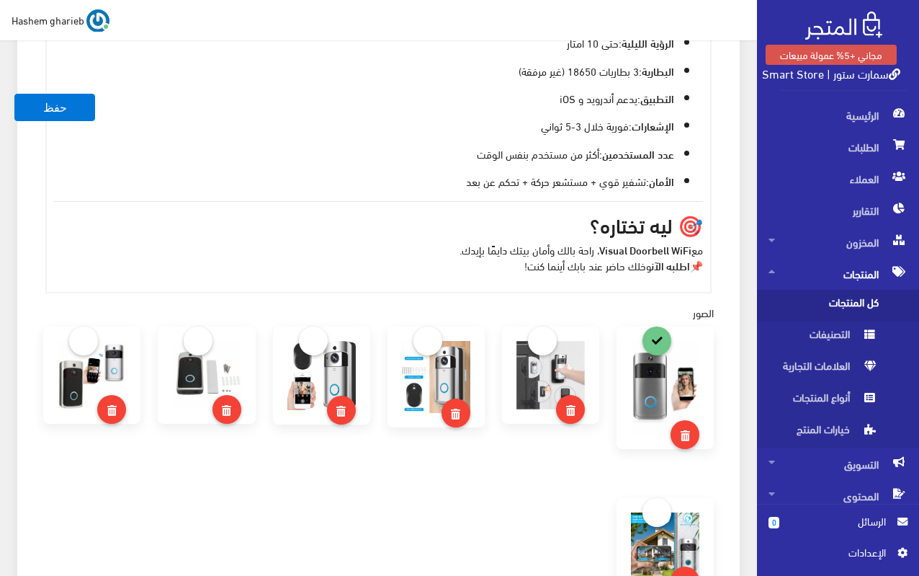
scroll to position [1369, 0]
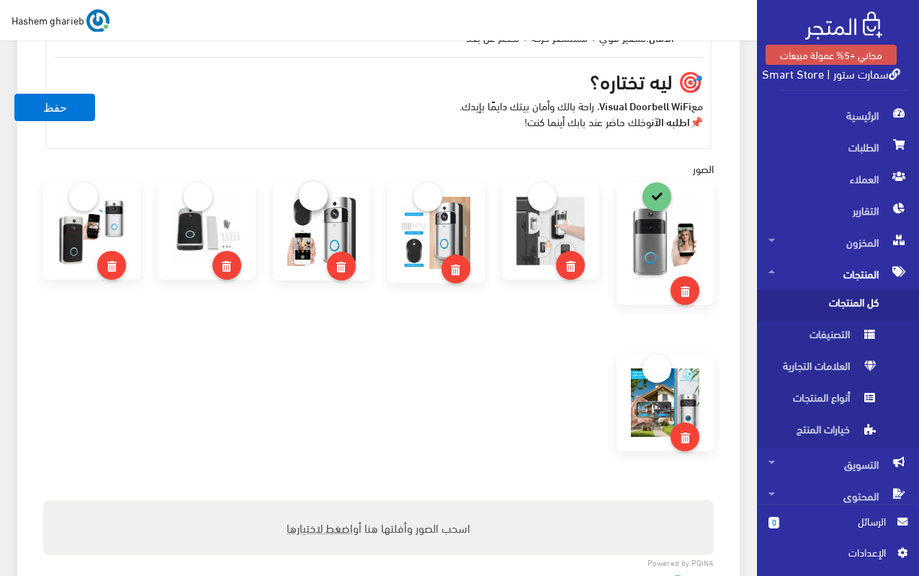
click at [308, 192] on link at bounding box center [313, 196] width 29 height 29
click at [54, 104] on button "حفظ" at bounding box center [54, 107] width 81 height 27
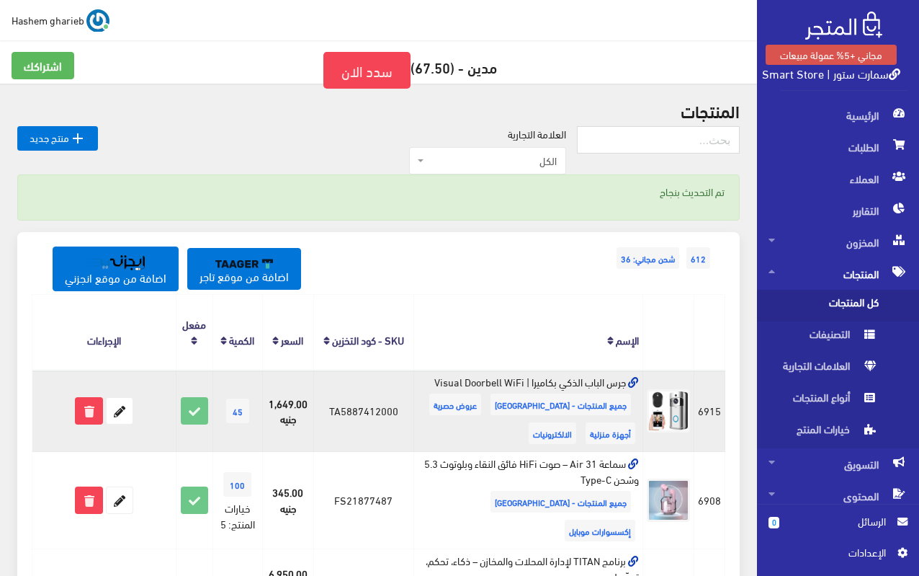
click at [637, 385] on icon at bounding box center [633, 383] width 11 height 11
click at [638, 380] on icon at bounding box center [633, 383] width 11 height 11
